Goal: Transaction & Acquisition: Purchase product/service

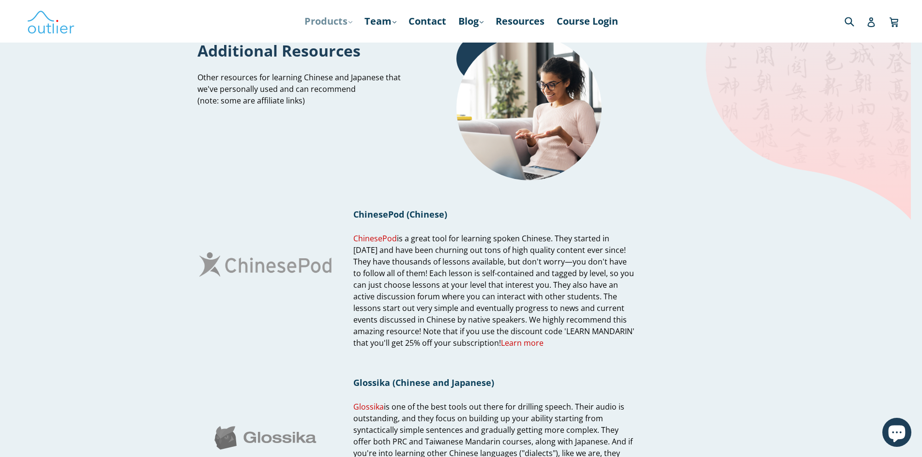
click at [314, 20] on link "Products .cls-1{fill:#231f20} expand" at bounding box center [329, 21] width 58 height 17
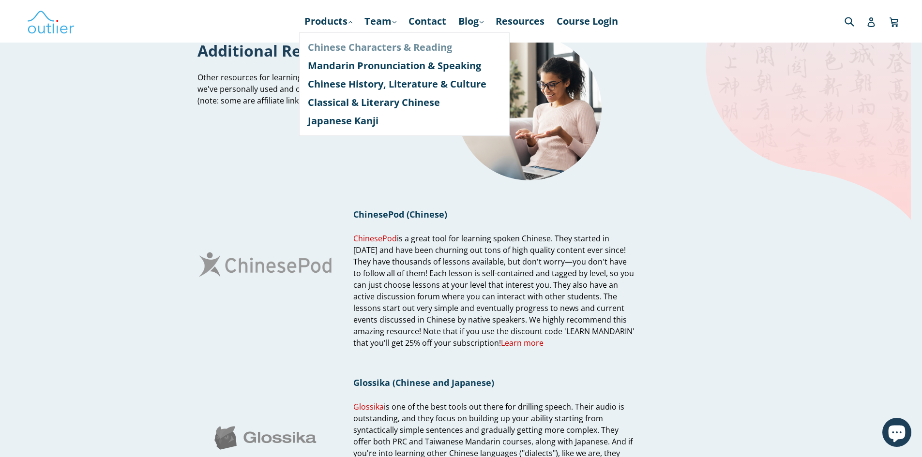
click at [369, 48] on link "Chinese Characters & Reading" at bounding box center [404, 47] width 193 height 18
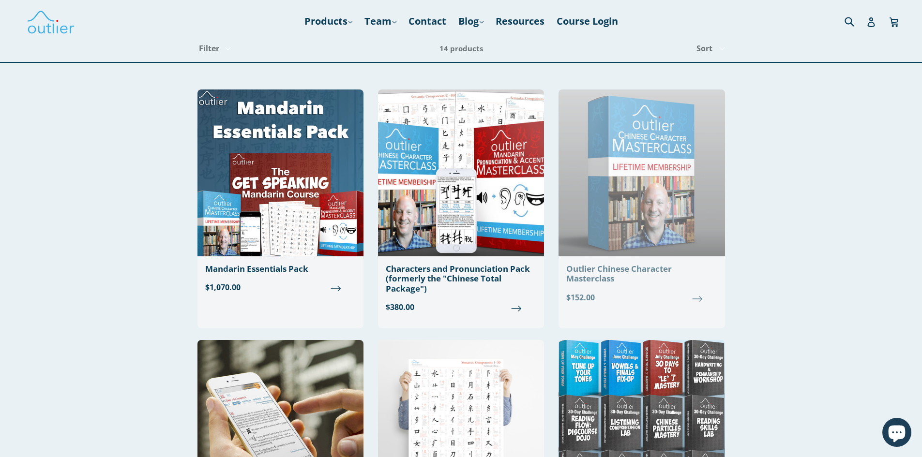
click at [676, 192] on img at bounding box center [641, 173] width 166 height 167
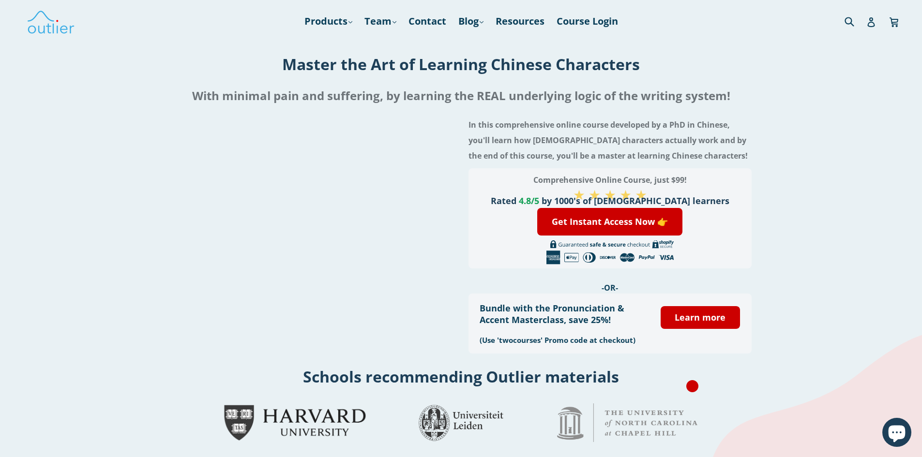
drag, startPoint x: 705, startPoint y: 53, endPoint x: 251, endPoint y: 77, distance: 454.1
click at [251, 77] on div "Master the Art of Learning Chinese Characters" at bounding box center [461, 64] width 922 height 30
click at [306, 68] on h1 "Master the Art of Learning Chinese Characters" at bounding box center [461, 64] width 922 height 21
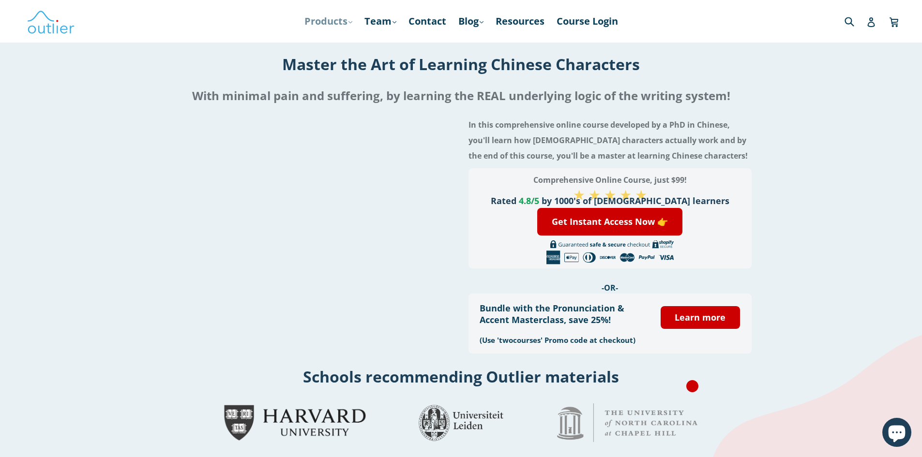
click at [316, 15] on link "Products .cls-1{fill:#231f20} expand" at bounding box center [329, 21] width 58 height 17
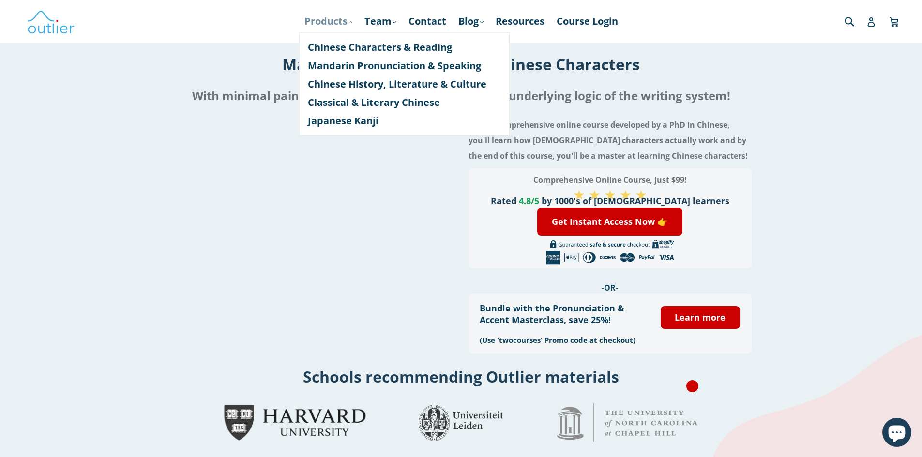
click at [312, 18] on link "Products .cls-1{fill:#231f20} expand" at bounding box center [329, 21] width 58 height 17
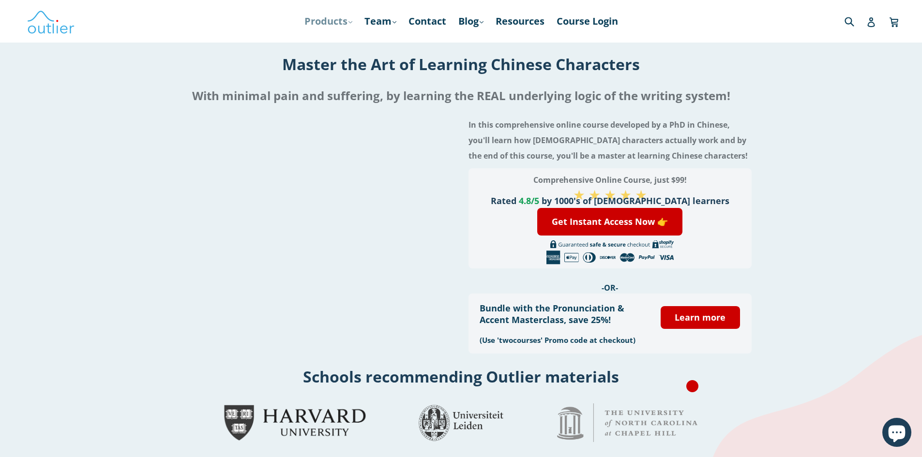
click at [312, 18] on link "Products .cls-1{fill:#231f20} expand" at bounding box center [329, 21] width 58 height 17
click at [39, 17] on img at bounding box center [51, 21] width 48 height 28
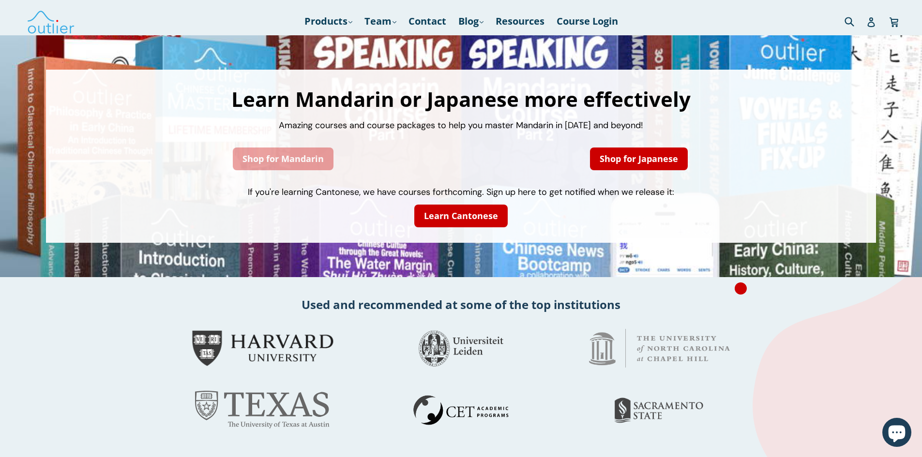
click at [288, 166] on link "Shop for Mandarin" at bounding box center [283, 159] width 101 height 23
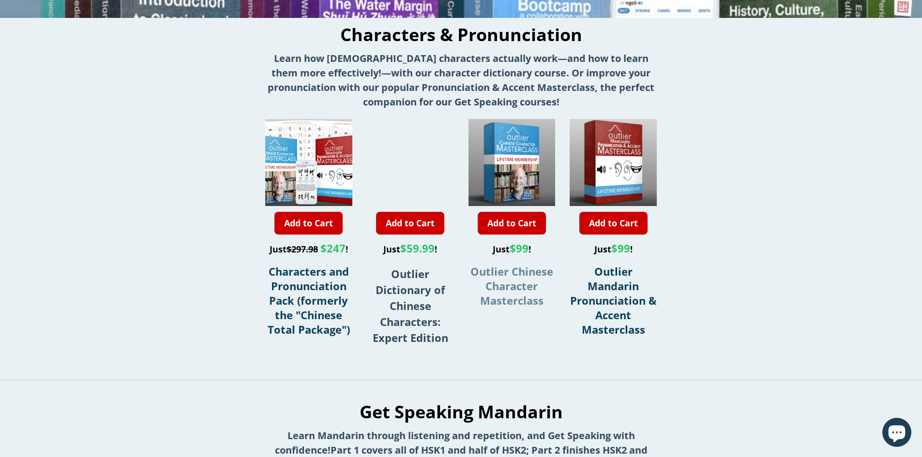
scroll to position [242, 0]
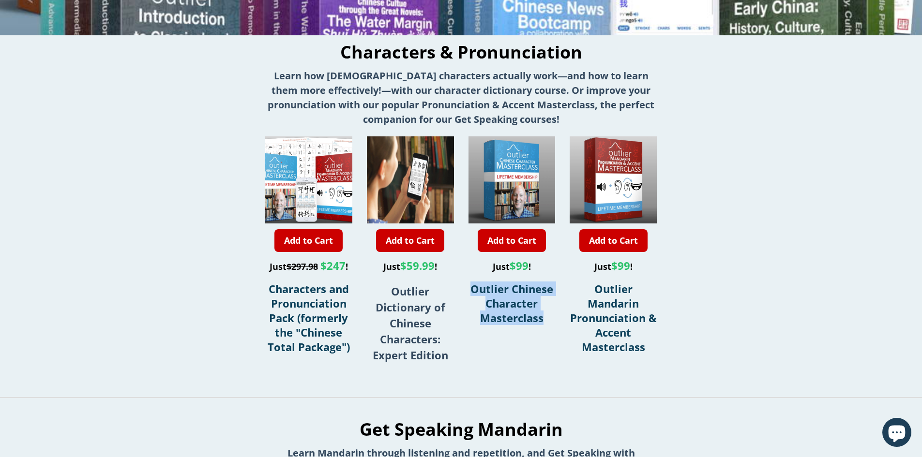
drag, startPoint x: 550, startPoint y: 320, endPoint x: 469, endPoint y: 285, distance: 87.6
click at [465, 285] on div "Add to Cart Just $297.98 $247 ! Characters and Pronunciation Pack (formerly the…" at bounding box center [461, 254] width 392 height 237
copy span "Outlier Chinese Character Masterclass"
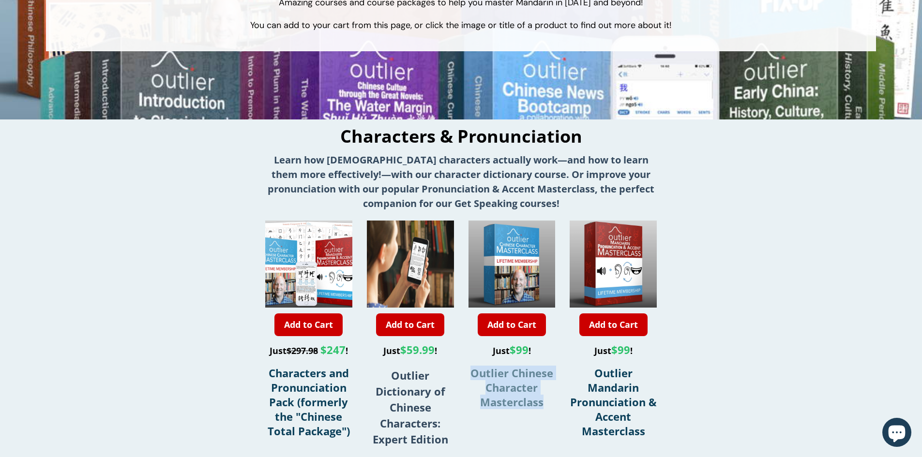
scroll to position [0, 0]
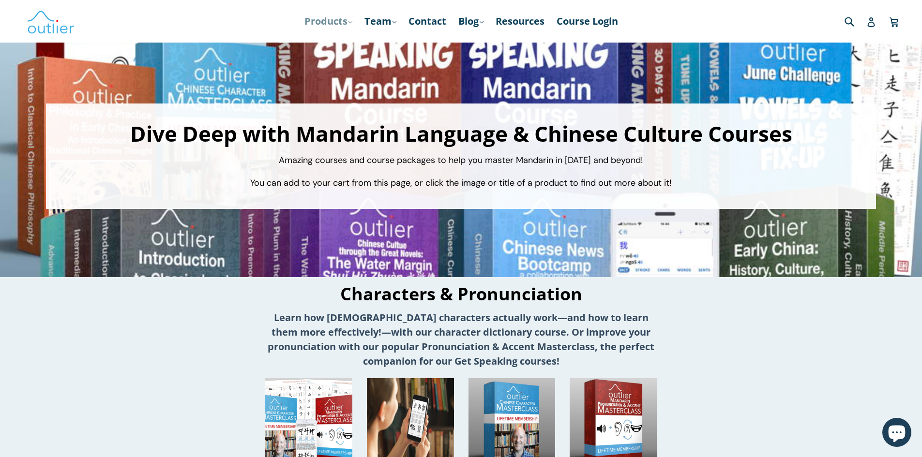
click at [329, 24] on link "Products .cls-1{fill:#231f20} expand" at bounding box center [329, 21] width 58 height 17
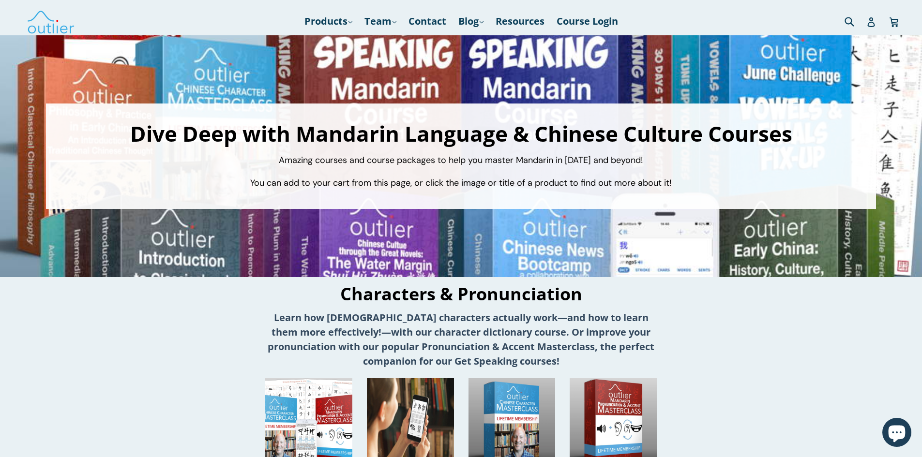
drag, startPoint x: 199, startPoint y: 353, endPoint x: 209, endPoint y: 149, distance: 204.4
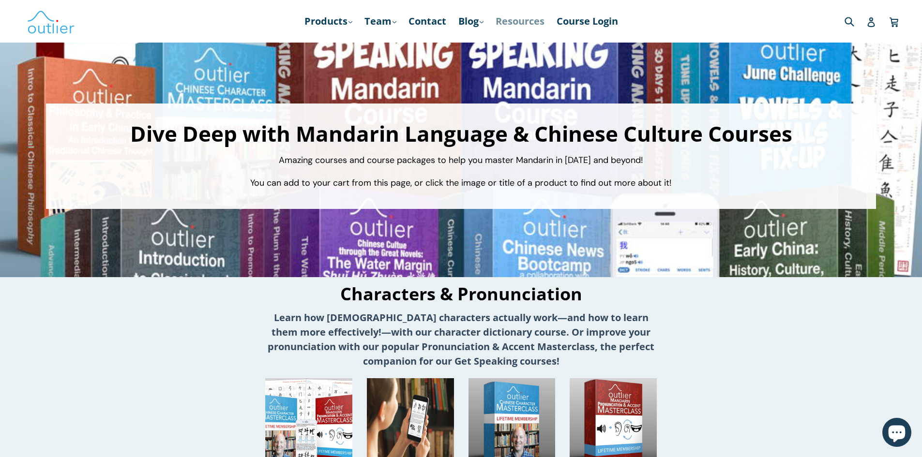
click at [518, 19] on link "Resources" at bounding box center [520, 21] width 59 height 17
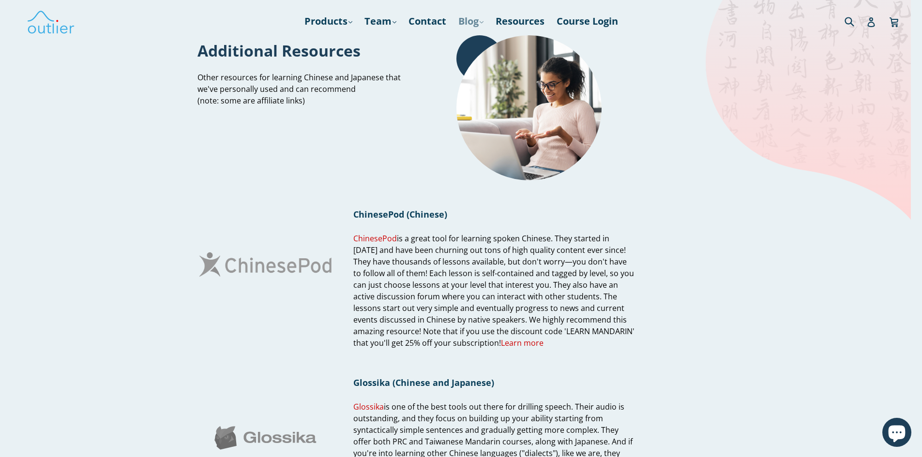
click at [475, 23] on link "Blog .cls-1{fill:#231f20} expand" at bounding box center [470, 21] width 35 height 17
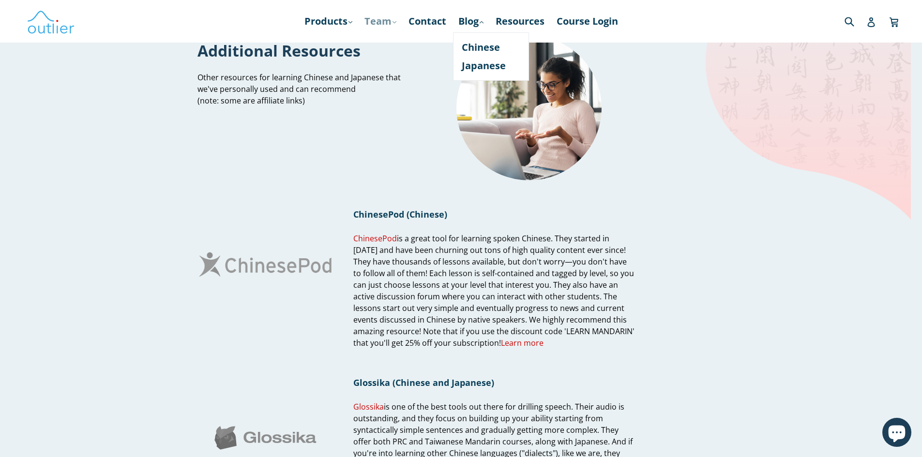
click at [385, 23] on link "Team .cls-1{fill:#231f20} expand" at bounding box center [381, 21] width 42 height 17
click at [374, 47] on link "[PERSON_NAME], PhD, MSc" at bounding box center [439, 47] width 143 height 18
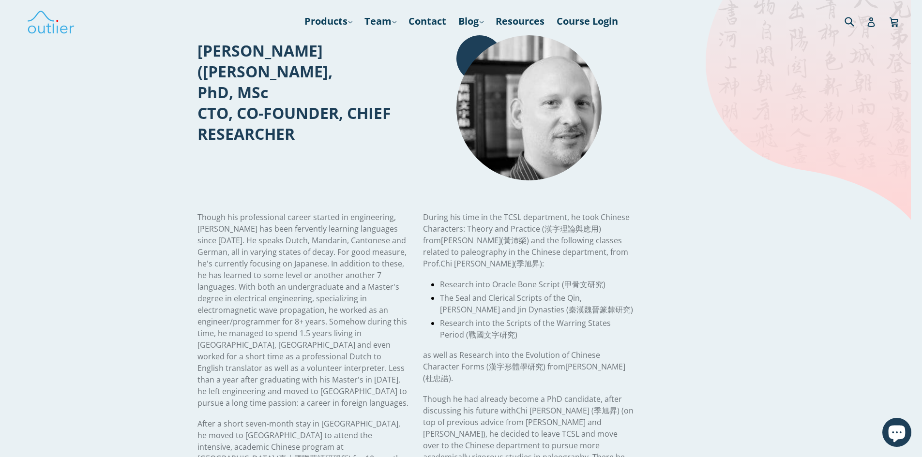
drag, startPoint x: 347, startPoint y: 234, endPoint x: 368, endPoint y: 127, distance: 109.4
